Goal: Information Seeking & Learning: Learn about a topic

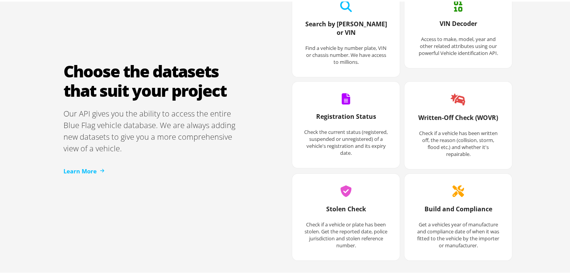
scroll to position [1036, 0]
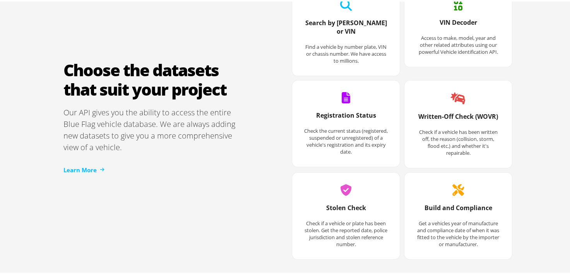
click at [342, 110] on h3 "Registration Status" at bounding box center [346, 118] width 84 height 16
click at [342, 127] on p "Check the current status (registered, suspended or unregistered) of a vehicle's…" at bounding box center [346, 140] width 84 height 28
click at [434, 115] on h3 "Written-Off Check (WOVR)" at bounding box center [458, 119] width 84 height 16
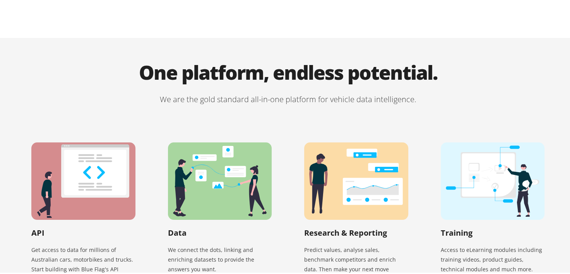
scroll to position [1660, 0]
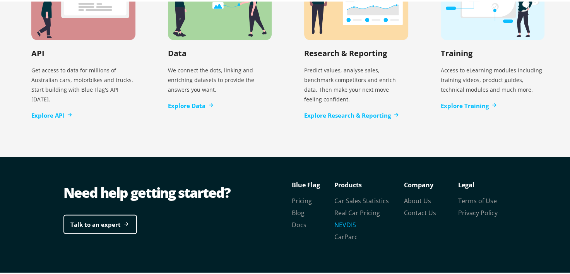
click at [340, 219] on link "NEVDIS" at bounding box center [346, 223] width 22 height 9
click at [302, 195] on link "Pricing" at bounding box center [302, 199] width 20 height 9
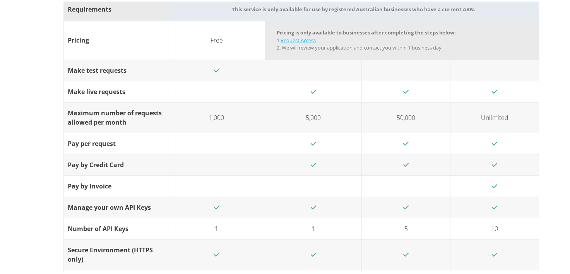
scroll to position [936, 0]
